Goal: Information Seeking & Learning: Understand process/instructions

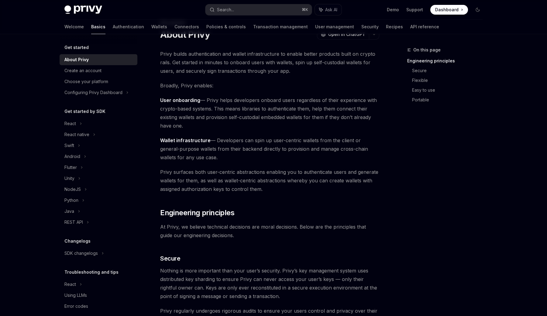
scroll to position [8, 0]
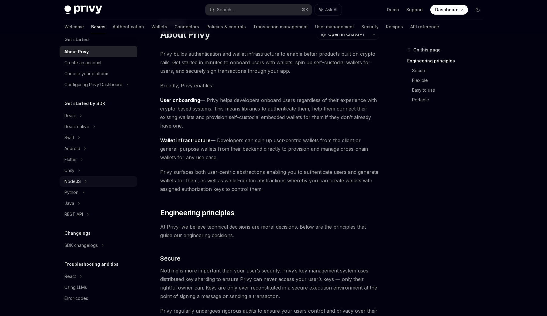
click at [85, 184] on icon at bounding box center [86, 181] width 2 height 7
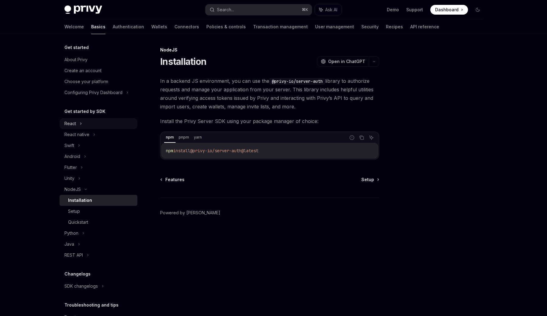
click at [87, 126] on div "React" at bounding box center [99, 123] width 78 height 11
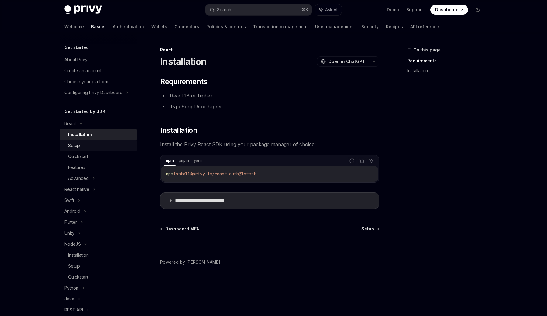
click at [88, 147] on div "Setup" at bounding box center [101, 145] width 66 height 7
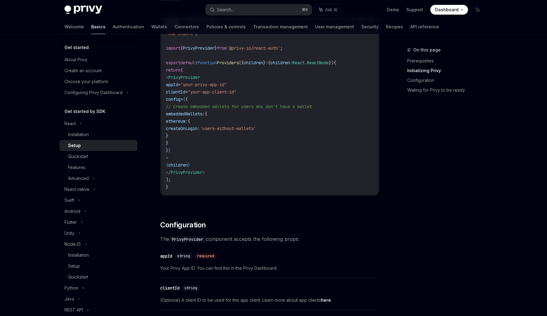
scroll to position [136, 0]
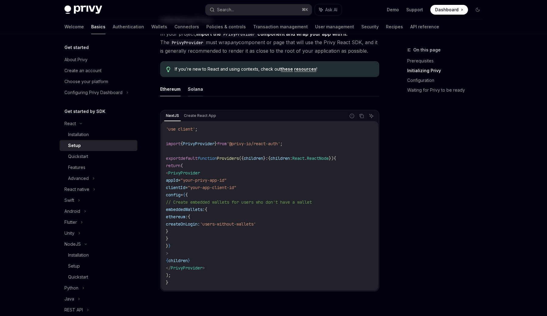
click at [190, 86] on button "Solana" at bounding box center [195, 89] width 15 height 14
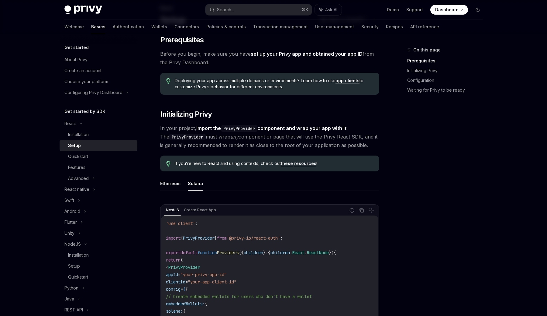
scroll to position [37, 0]
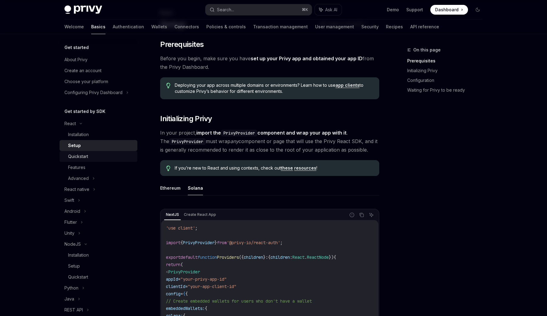
click at [94, 155] on div "Quickstart" at bounding box center [101, 156] width 66 height 7
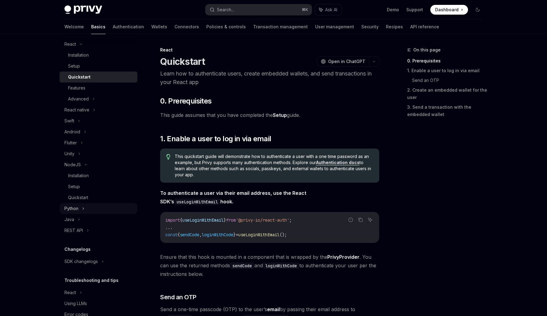
scroll to position [95, 0]
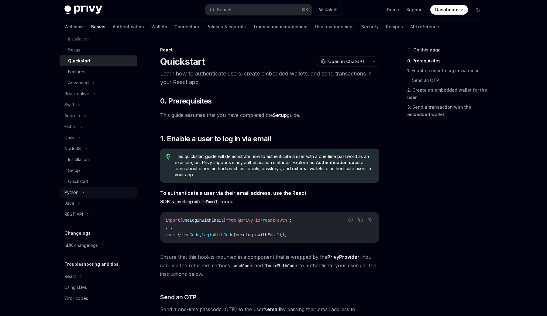
click at [87, 189] on div "Python" at bounding box center [99, 192] width 78 height 11
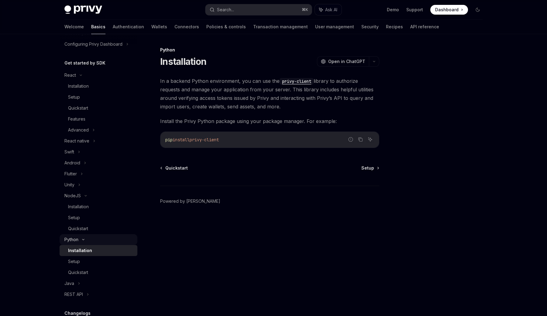
scroll to position [32, 0]
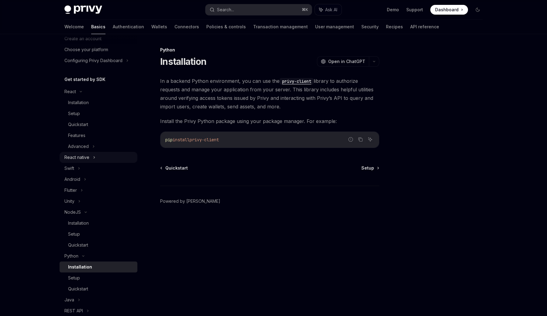
click at [91, 155] on div "React native" at bounding box center [99, 157] width 78 height 11
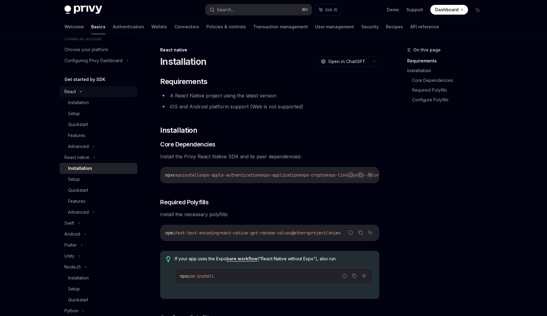
click at [95, 86] on div "React" at bounding box center [99, 91] width 78 height 11
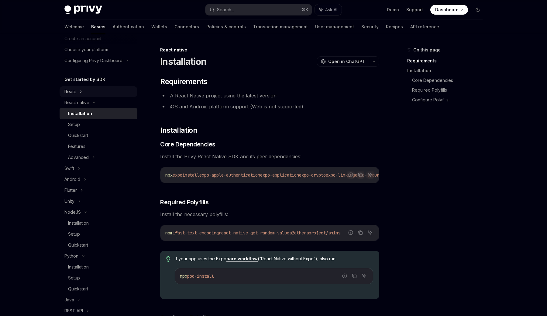
click at [95, 95] on div "React" at bounding box center [99, 91] width 78 height 11
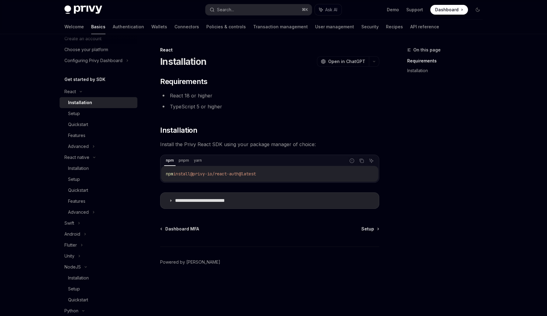
click at [94, 102] on div "Installation" at bounding box center [101, 102] width 66 height 7
click at [204, 204] on summary "**********" at bounding box center [270, 200] width 219 height 16
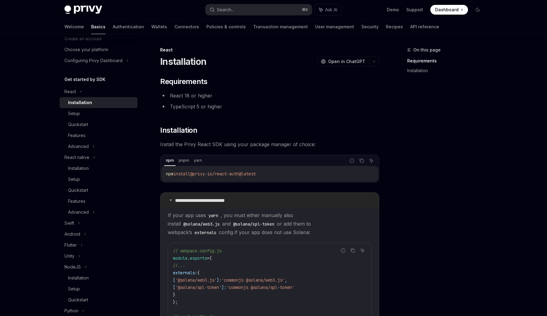
click at [204, 204] on summary "**********" at bounding box center [270, 200] width 219 height 16
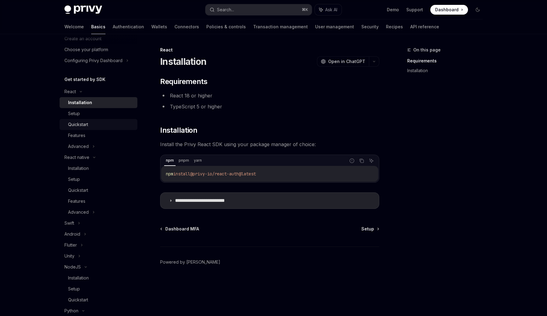
click at [101, 123] on div "Quickstart" at bounding box center [101, 124] width 66 height 7
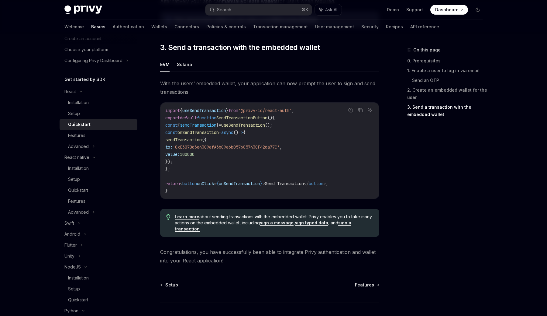
scroll to position [566, 0]
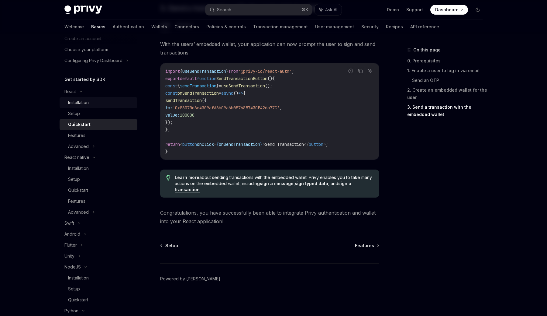
click at [97, 98] on link "Installation" at bounding box center [99, 102] width 78 height 11
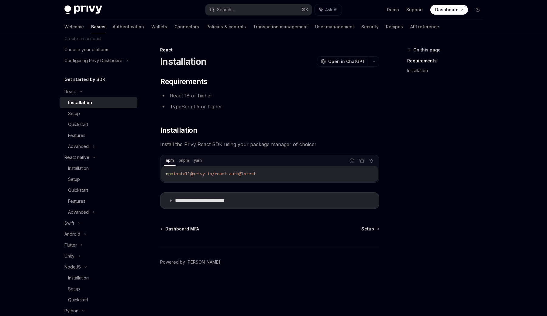
click at [231, 173] on span "@privy-io/react-auth@latest" at bounding box center [223, 173] width 66 height 5
copy div "npm install @privy-io/react-auth@latest"
click at [277, 191] on div "**********" at bounding box center [269, 143] width 219 height 132
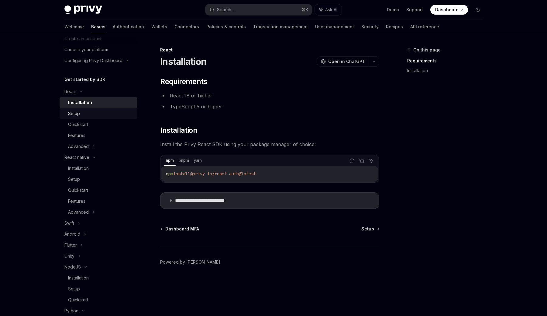
click at [101, 114] on div "Setup" at bounding box center [101, 113] width 66 height 7
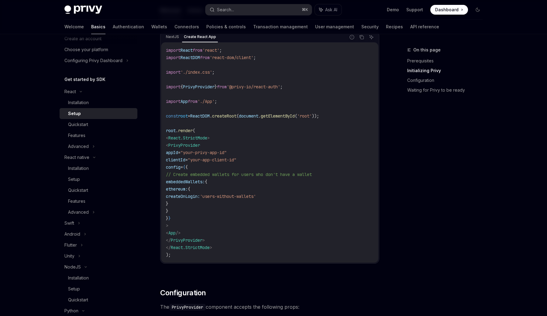
scroll to position [208, 0]
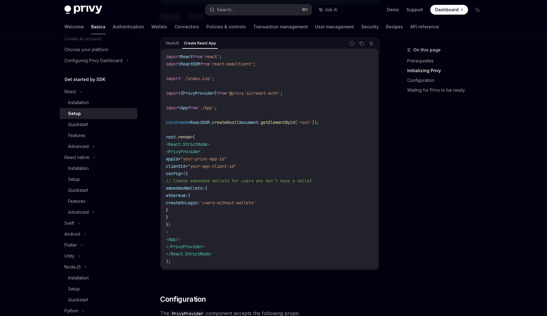
click at [276, 112] on code "import React from 'react' ; import ReactDOM from 'react-dom/client' ; import '.…" at bounding box center [270, 159] width 208 height 212
click at [210, 91] on span "PrivyProvider" at bounding box center [199, 92] width 32 height 5
copy code "import { PrivyProvider } from '@privy-io/react-auth' ;"
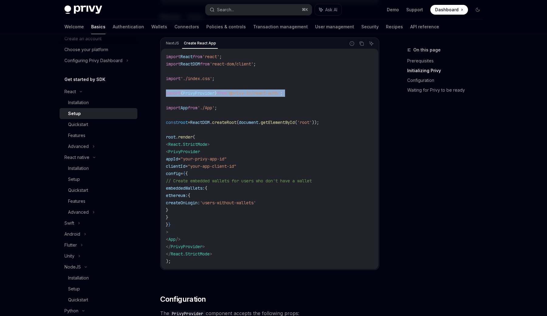
drag, startPoint x: 179, startPoint y: 231, endPoint x: 159, endPoint y: 157, distance: 76.5
copy code "appId = "your-privy-app-id" clientId = "your-app-client-id" config = { { // Cre…"
click at [311, 184] on code "import React from 'react' ; import ReactDOM from 'react-dom/client' ; import '.…" at bounding box center [270, 159] width 208 height 212
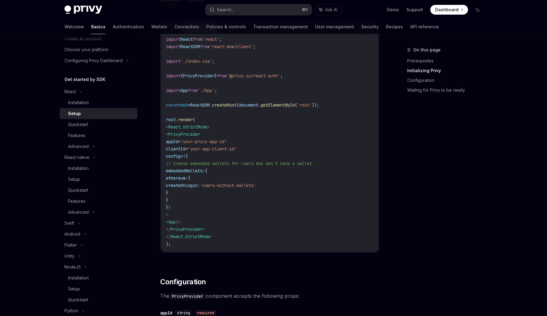
scroll to position [227, 0]
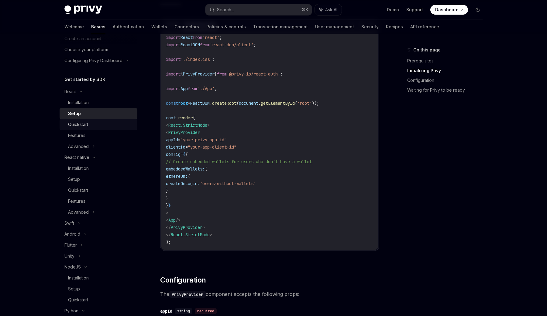
click at [104, 123] on div "Quickstart" at bounding box center [101, 124] width 66 height 7
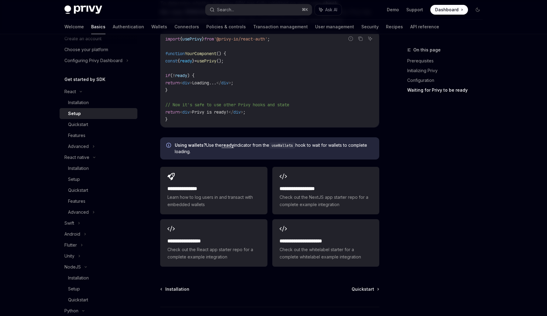
scroll to position [748, 0]
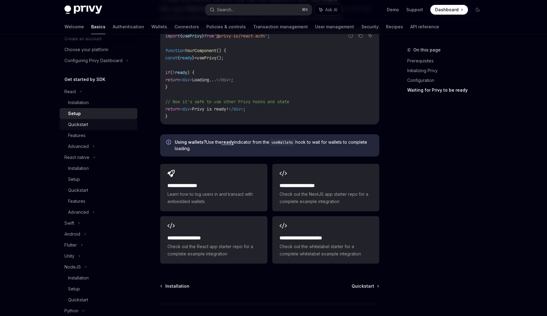
click at [105, 125] on div "Quickstart" at bounding box center [101, 124] width 66 height 7
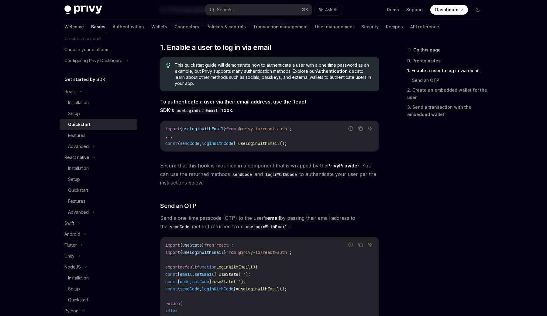
scroll to position [91, 0]
click at [100, 103] on div "Installation" at bounding box center [101, 102] width 66 height 7
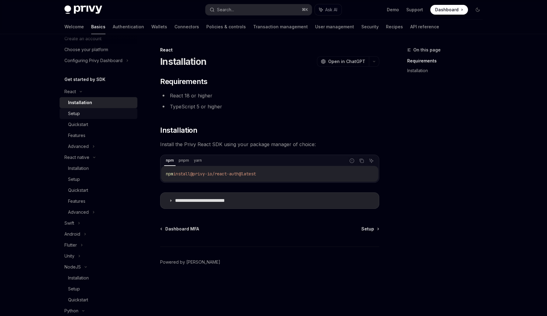
click at [89, 113] on div "Setup" at bounding box center [101, 113] width 66 height 7
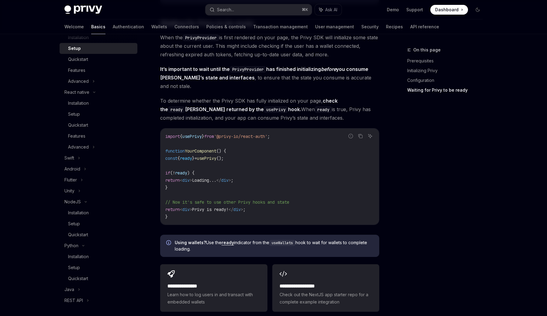
scroll to position [641, 0]
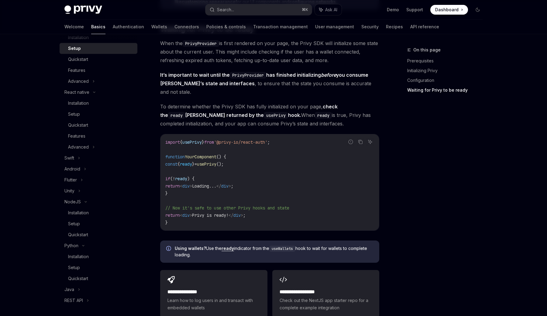
click at [199, 276] on div "**********" at bounding box center [213, 293] width 107 height 47
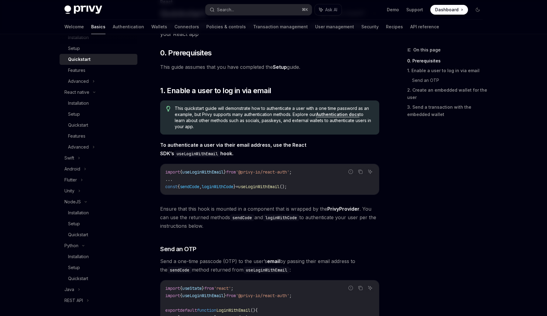
scroll to position [47, 0]
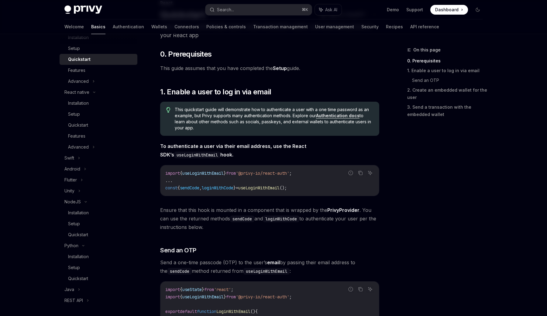
click at [285, 175] on span "'@privy-io/react-auth'" at bounding box center [263, 172] width 54 height 5
copy code "import { useLoginWithEmail } from '@privy-io/react-auth' ;"
click at [229, 146] on strong "To authenticate a user via their email address, use the React SDK’s useLoginWit…" at bounding box center [233, 150] width 146 height 15
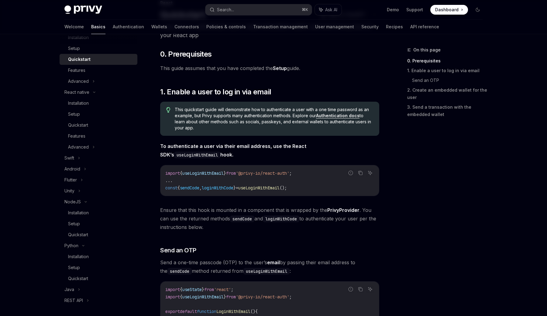
click at [327, 114] on link "Authentication docs" at bounding box center [337, 115] width 43 height 5
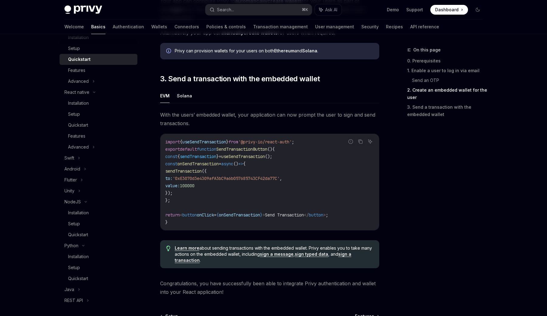
scroll to position [491, 0]
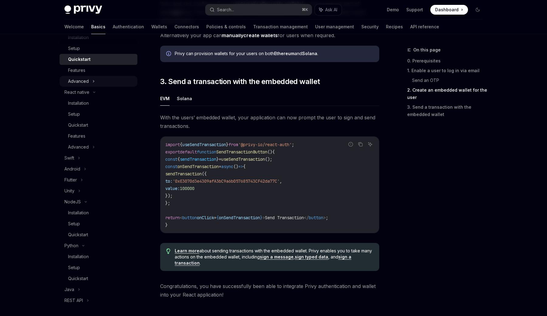
click at [92, 82] on icon at bounding box center [93, 81] width 2 height 7
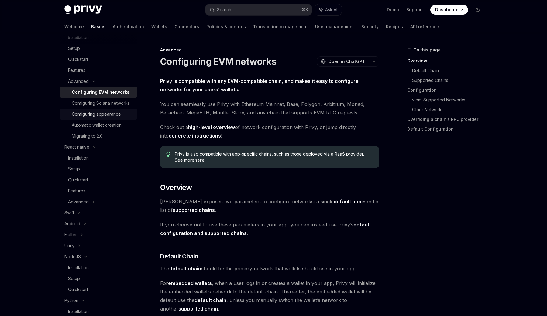
click at [114, 114] on div "Configuring appearance" at bounding box center [96, 113] width 49 height 7
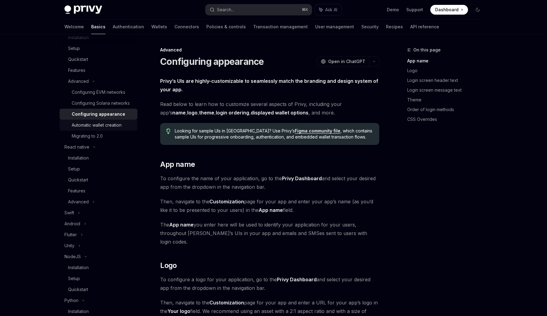
click at [114, 122] on div "Automatic wallet creation" at bounding box center [97, 124] width 50 height 7
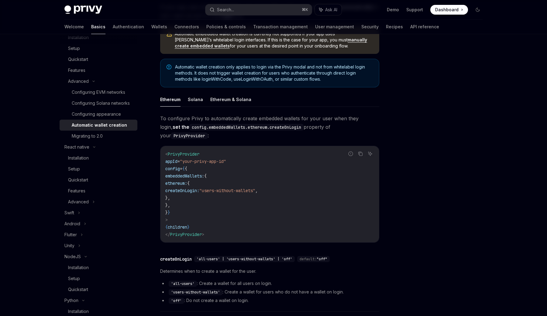
scroll to position [74, 0]
click at [79, 62] on div "Quickstart" at bounding box center [78, 59] width 20 height 7
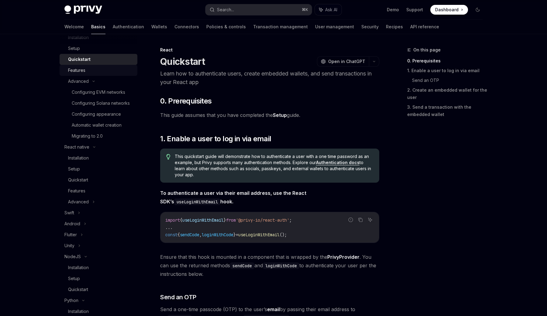
click at [86, 67] on div "Features" at bounding box center [101, 70] width 66 height 7
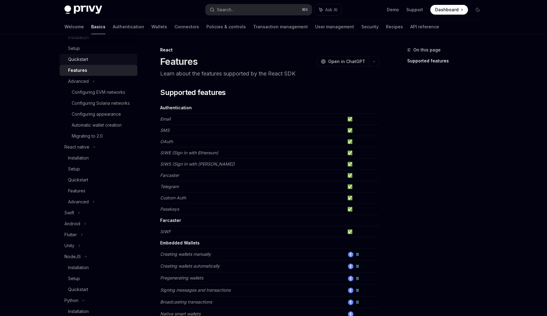
click at [88, 56] on div "Quickstart" at bounding box center [78, 59] width 20 height 7
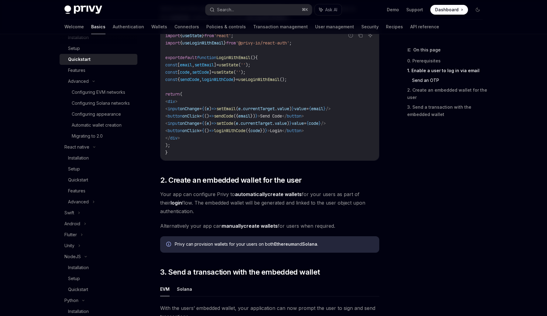
scroll to position [303, 0]
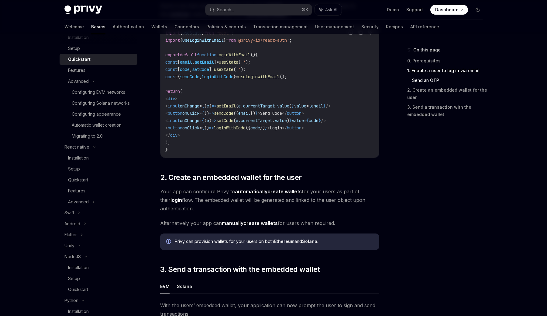
click at [275, 194] on link "automatically create wallets" at bounding box center [268, 191] width 67 height 6
type textarea "*"
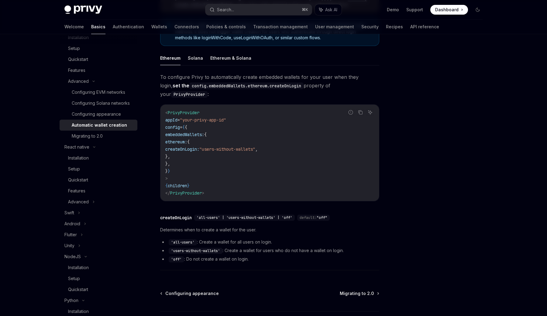
scroll to position [113, 0]
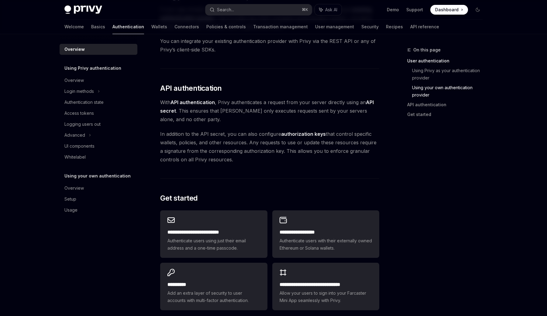
scroll to position [447, 0]
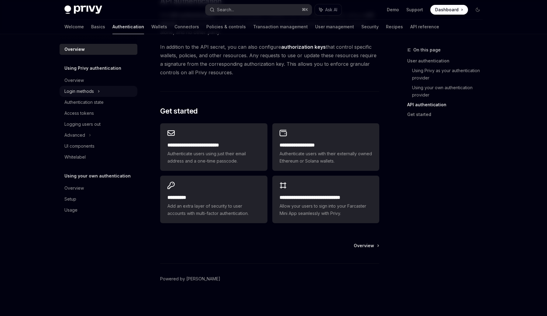
click at [94, 93] on div "Login methods" at bounding box center [78, 91] width 29 height 7
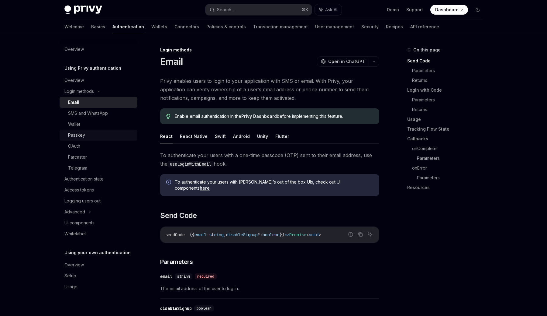
click at [93, 138] on div "Passkey" at bounding box center [101, 134] width 66 height 7
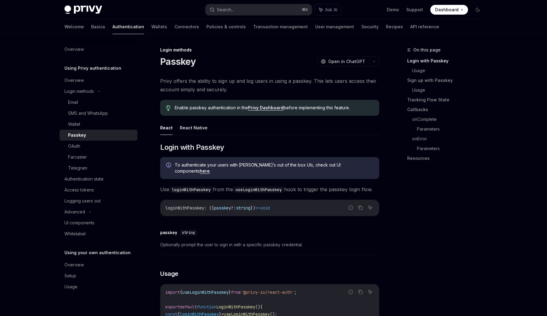
click at [210, 168] on link "here" at bounding box center [205, 170] width 10 height 5
type textarea "*"
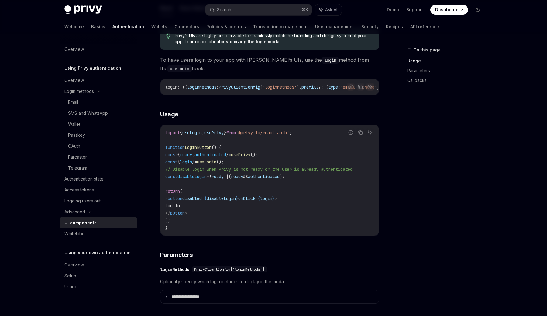
scroll to position [345, 0]
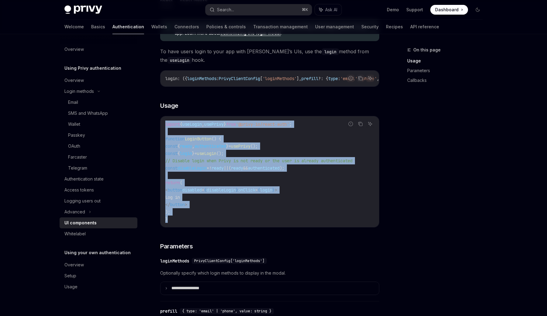
drag, startPoint x: 176, startPoint y: 220, endPoint x: 157, endPoint y: 127, distance: 94.9
click at [157, 127] on div "Using Privy authentication UI components OpenAI Open in ChatGPT OpenAI Open in …" at bounding box center [213, 249] width 336 height 1096
copy code "import { useLogin , usePrivy } from '@privy-io/react-auth' ; function LoginButt…"
click at [221, 140] on span "() {" at bounding box center [217, 138] width 10 height 5
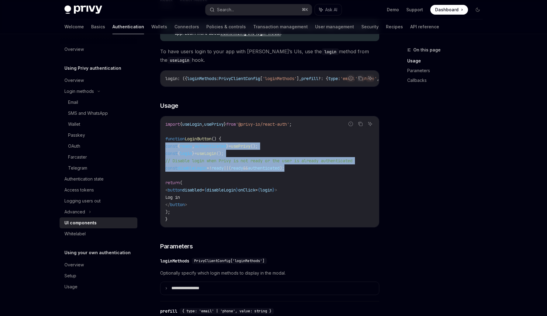
drag, startPoint x: 323, startPoint y: 170, endPoint x: 161, endPoint y: 151, distance: 162.2
click at [161, 151] on div "import { useLogin , usePrivy } from '@privy-io/react-auth' ; function LoginButt…" at bounding box center [270, 171] width 219 height 111
copy code "const { ready , authenticated } = usePrivy (); const { login } = useLogin (); /…"
drag, startPoint x: 185, startPoint y: 214, endPoint x: 164, endPoint y: 185, distance: 35.8
click at [164, 185] on div "import { useLogin , usePrivy } from '@privy-io/react-auth' ; function LoginButt…" at bounding box center [270, 171] width 219 height 111
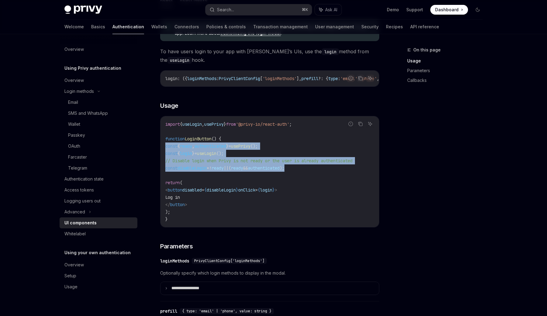
copy code "return ( < button disabled = { disableLogin } onClick = { login } > Log in </ b…"
click at [192, 147] on span "ready" at bounding box center [186, 145] width 12 height 5
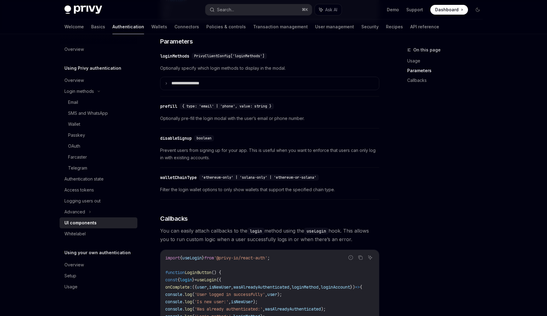
scroll to position [541, 0]
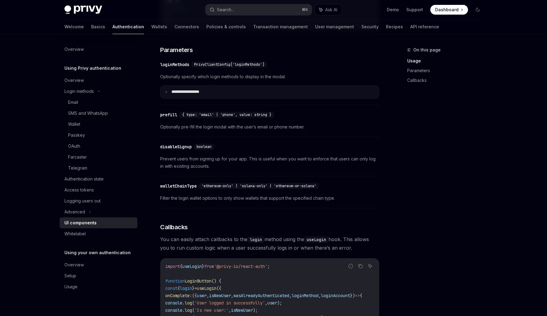
click at [219, 97] on summary "**********" at bounding box center [270, 91] width 219 height 13
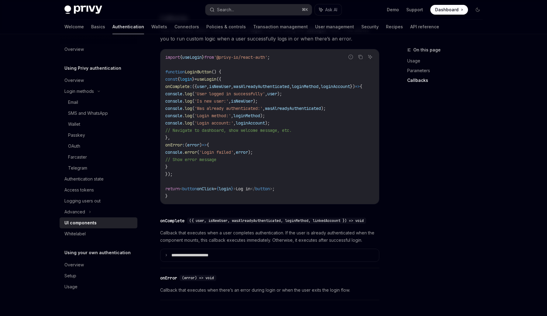
scroll to position [1073, 0]
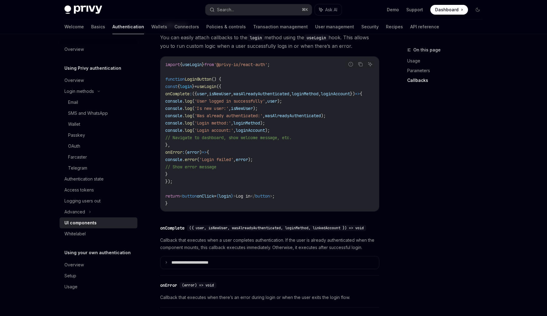
drag, startPoint x: 192, startPoint y: 178, endPoint x: 161, endPoint y: 98, distance: 86.4
click at [161, 98] on div "import { useLogin } from '@privy-io/react-auth' ; function LoginButton () { con…" at bounding box center [270, 134] width 219 height 154
copy code "onComplete : ({ user , isNewUser , wasAlreadyAuthenticated , loginMethod , logi…"
